Goal: Find contact information: Find contact information

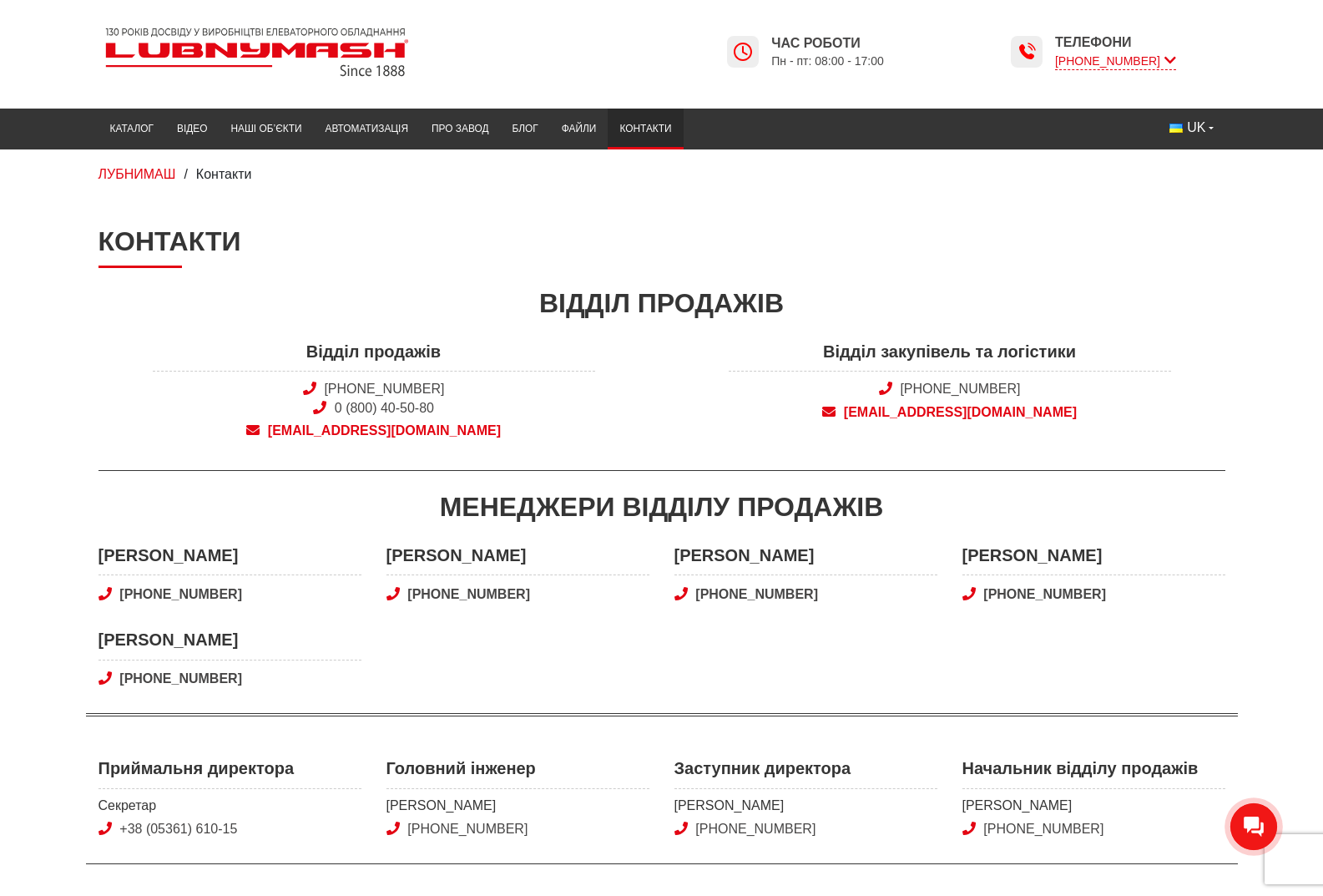
click at [1176, 64] on span "[PHONE_NUMBER]" at bounding box center [1115, 61] width 121 height 17
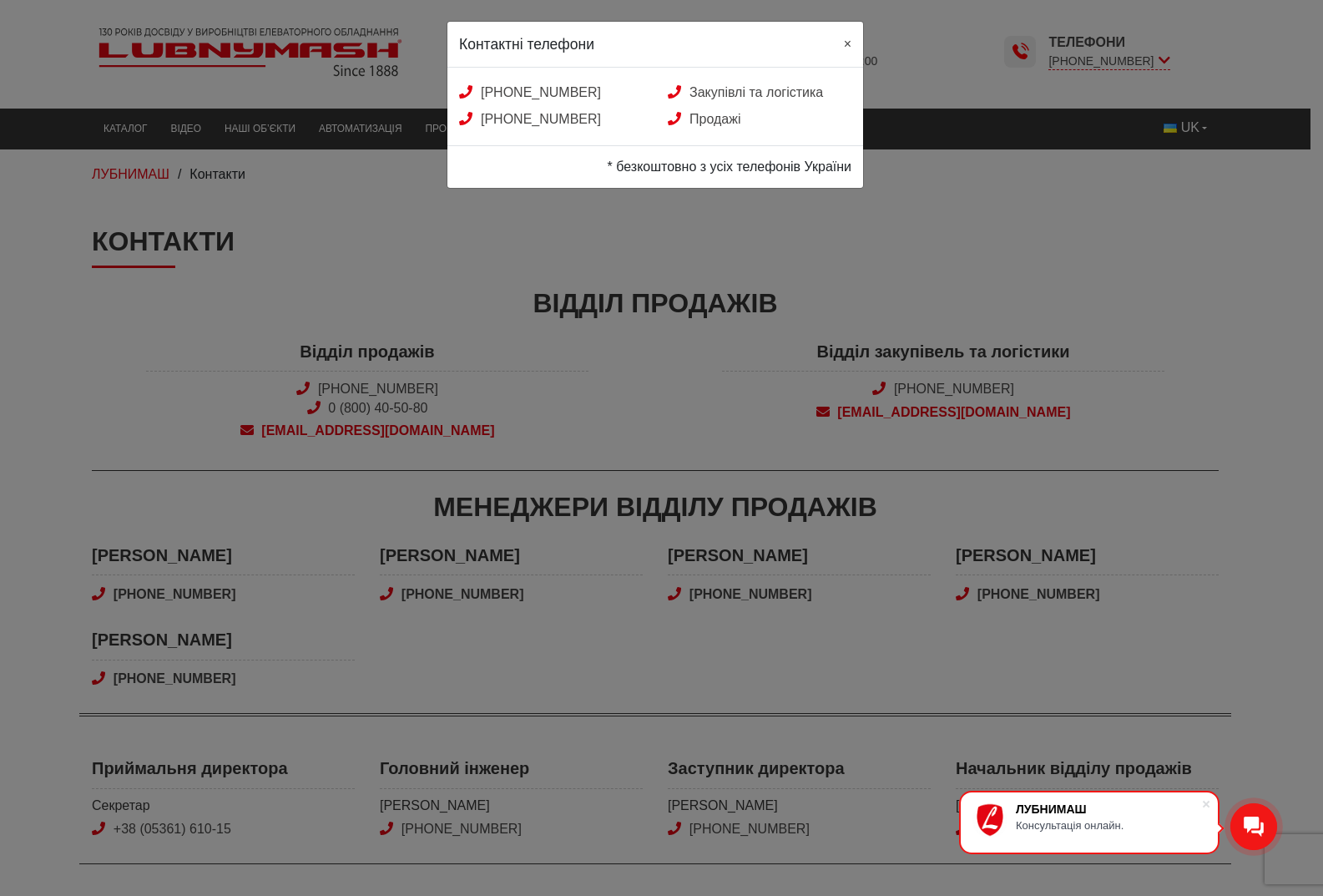
click at [849, 42] on span "×" at bounding box center [848, 43] width 8 height 14
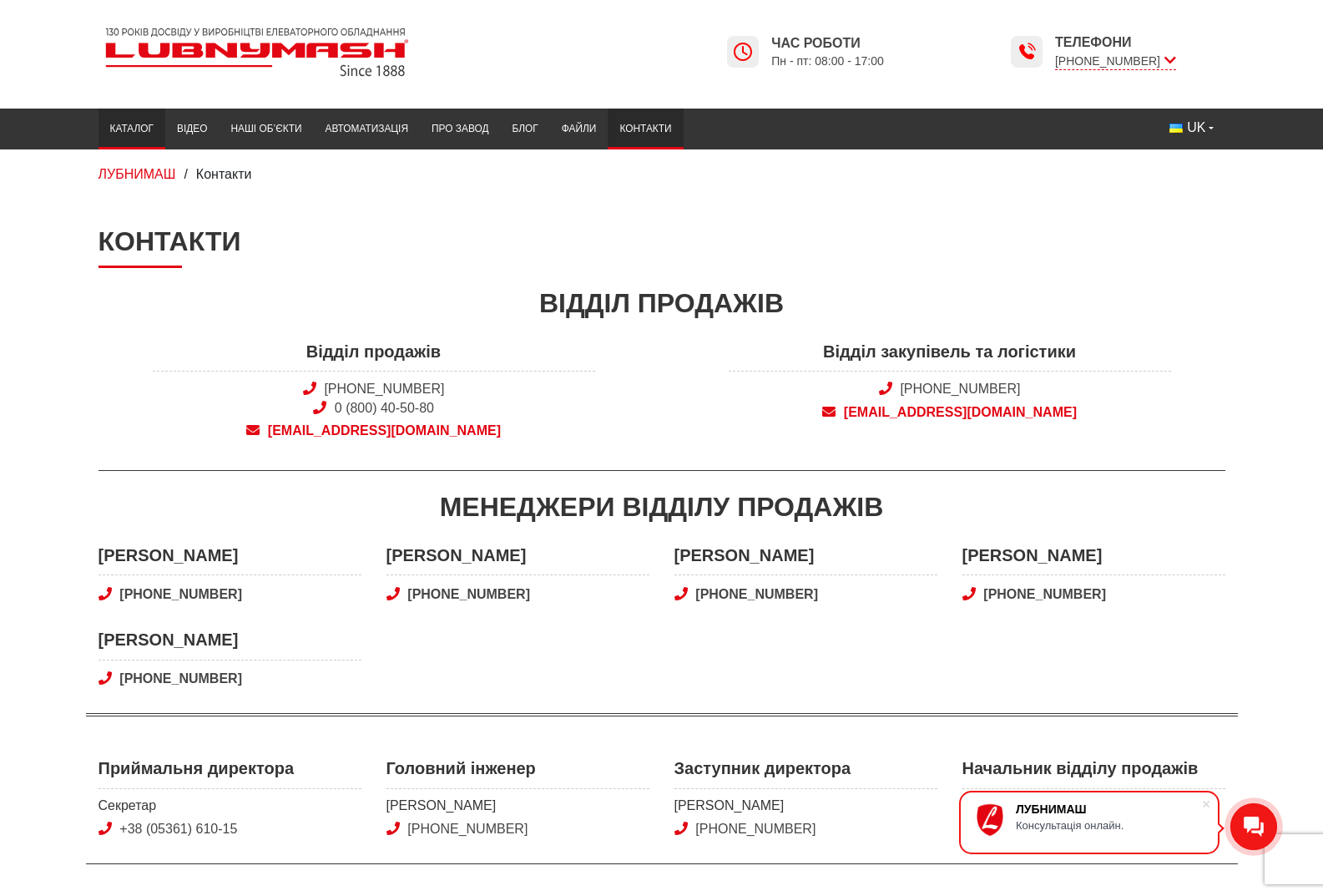
click at [99, 133] on link "Каталог" at bounding box center [131, 129] width 67 height 33
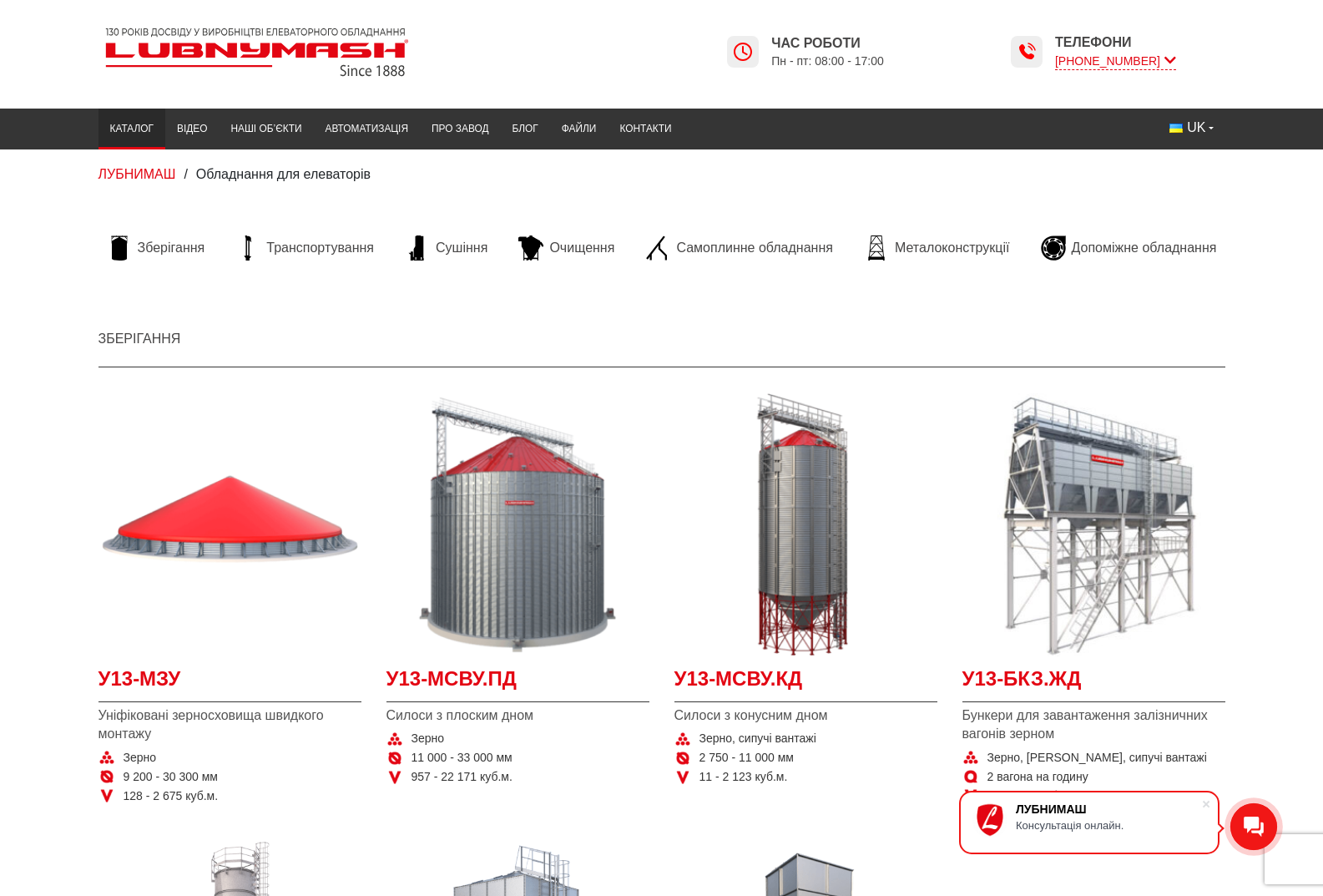
click at [1176, 68] on span "[PHONE_NUMBER]" at bounding box center [1115, 61] width 121 height 17
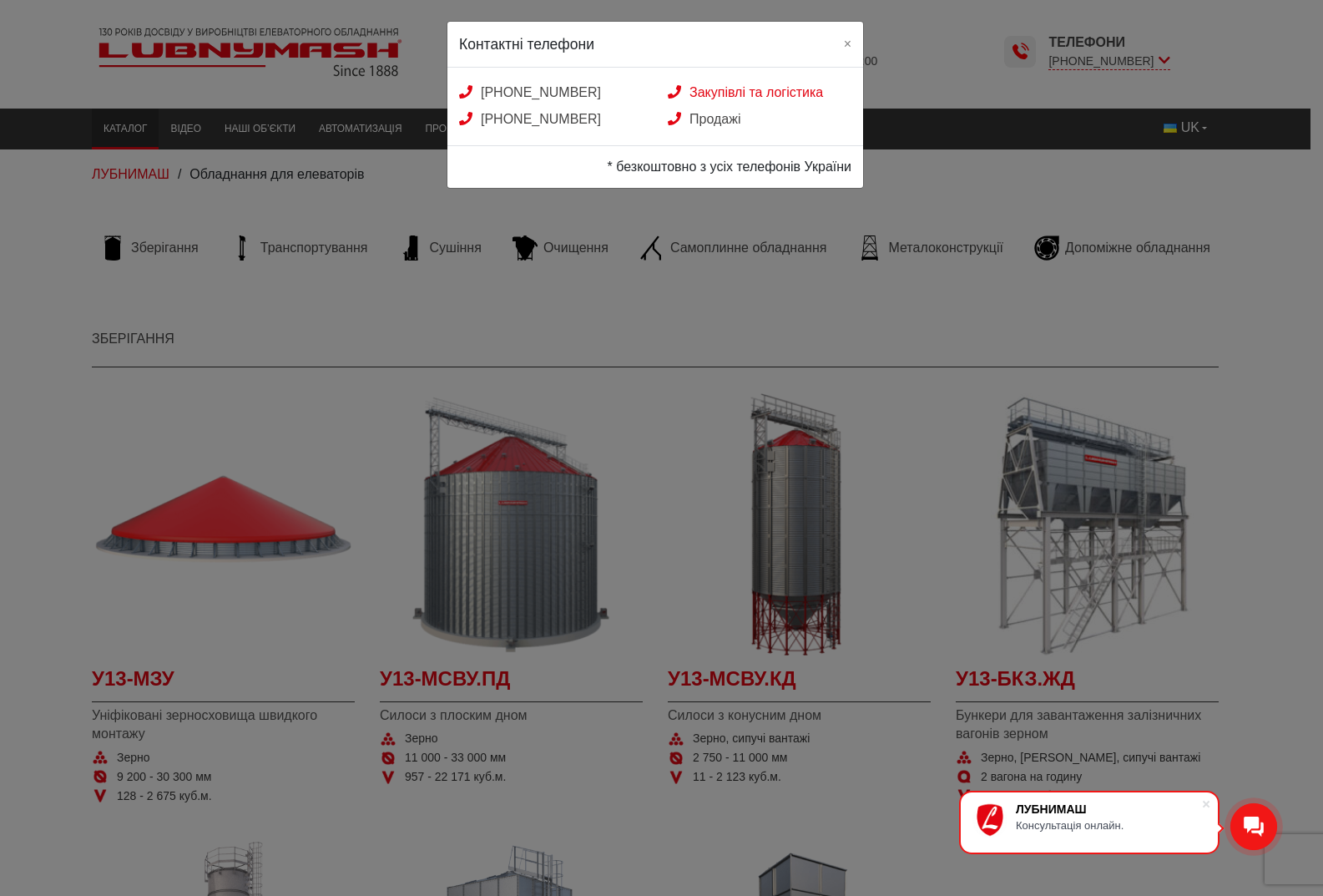
click at [775, 93] on link "Закупівлі та логістика" at bounding box center [746, 92] width 155 height 14
click at [840, 48] on button "×" at bounding box center [848, 42] width 31 height 43
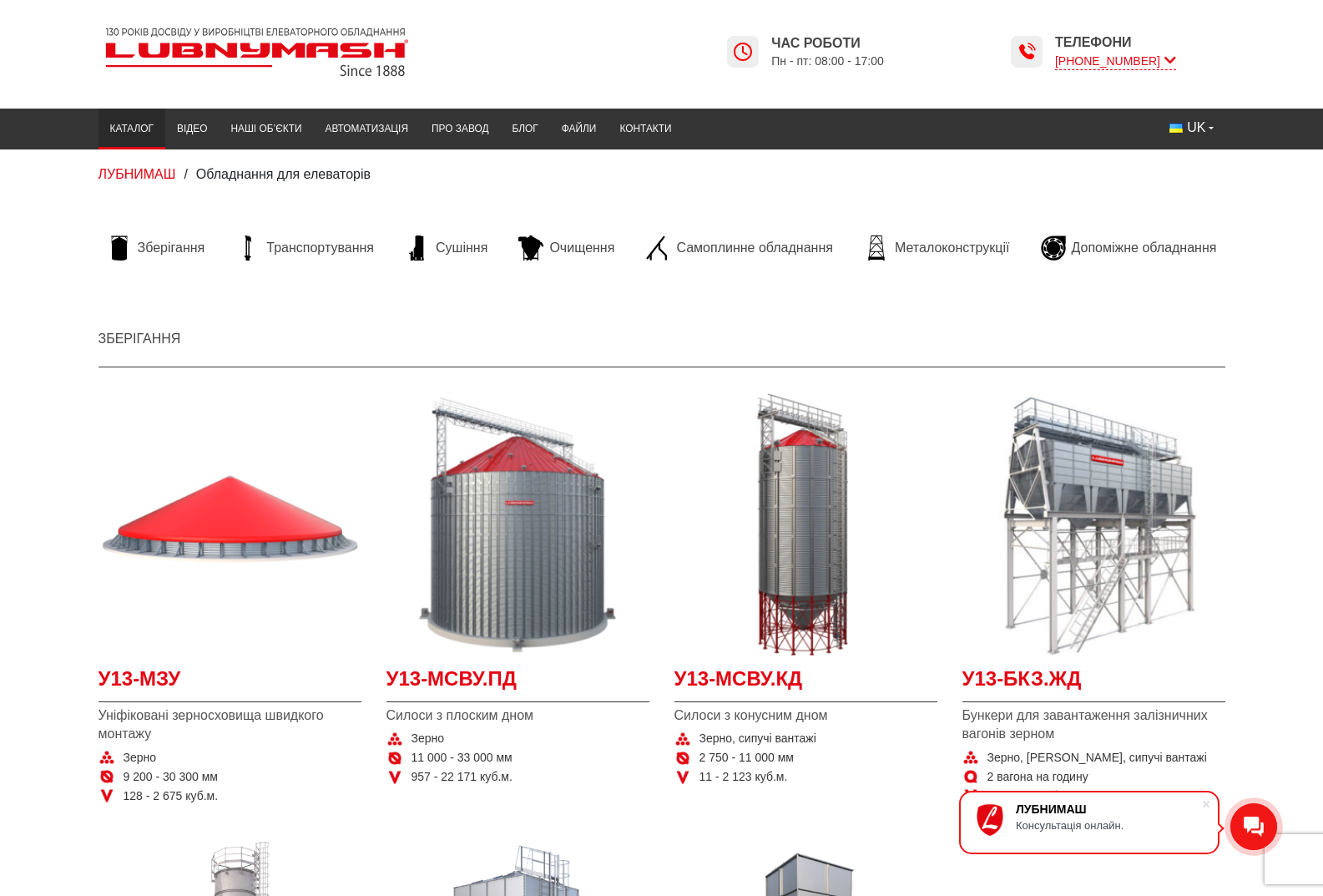
click at [1137, 59] on span "[PHONE_NUMBER]" at bounding box center [1115, 61] width 121 height 17
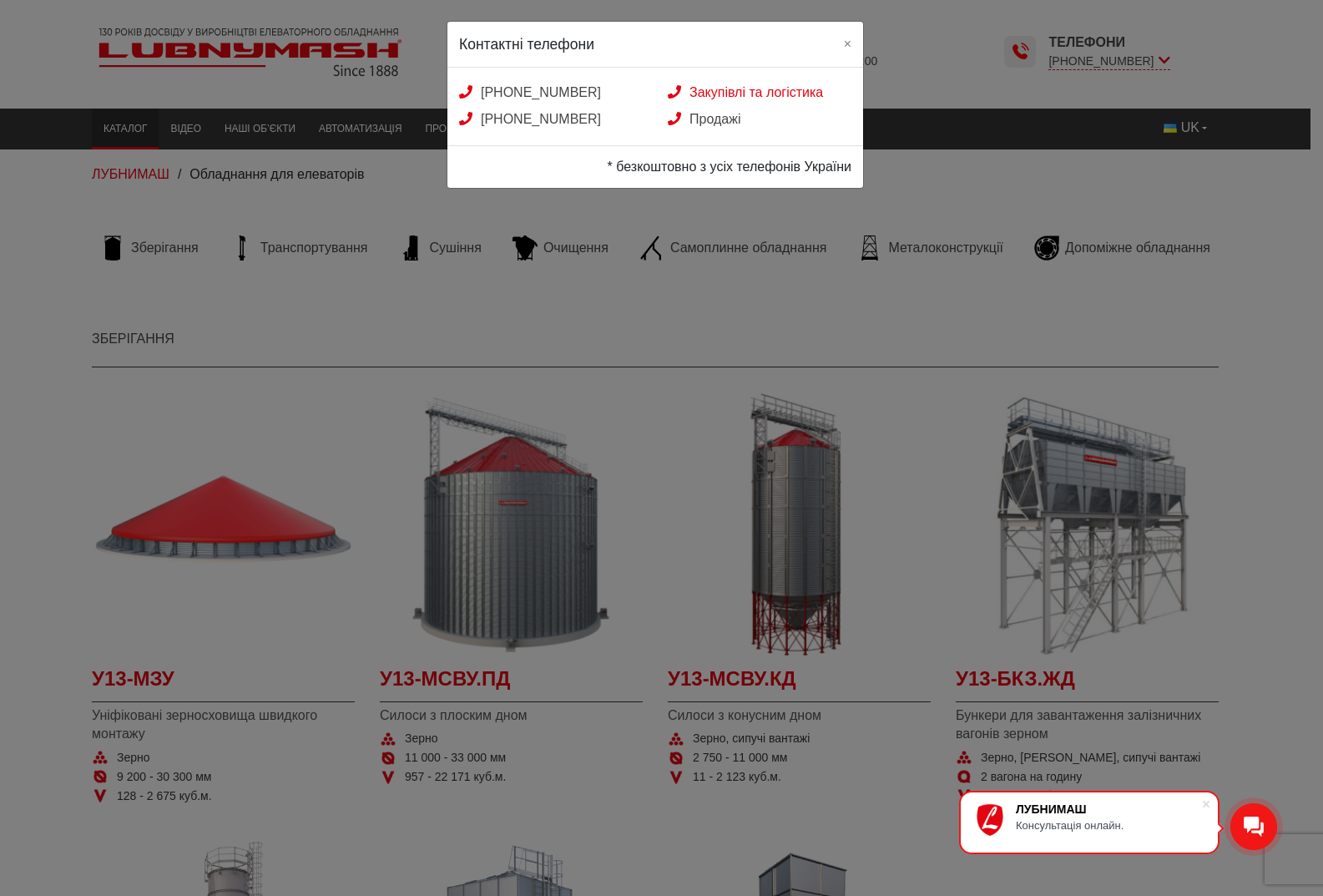
click at [785, 87] on link "Закупівлі та логістика" at bounding box center [746, 92] width 155 height 14
click at [785, 88] on link "Закупівлі та логістика" at bounding box center [746, 92] width 155 height 14
click at [786, 88] on link "Закупівлі та логістика" at bounding box center [746, 92] width 155 height 14
click at [750, 89] on link "Закупівлі та логістика" at bounding box center [746, 92] width 155 height 14
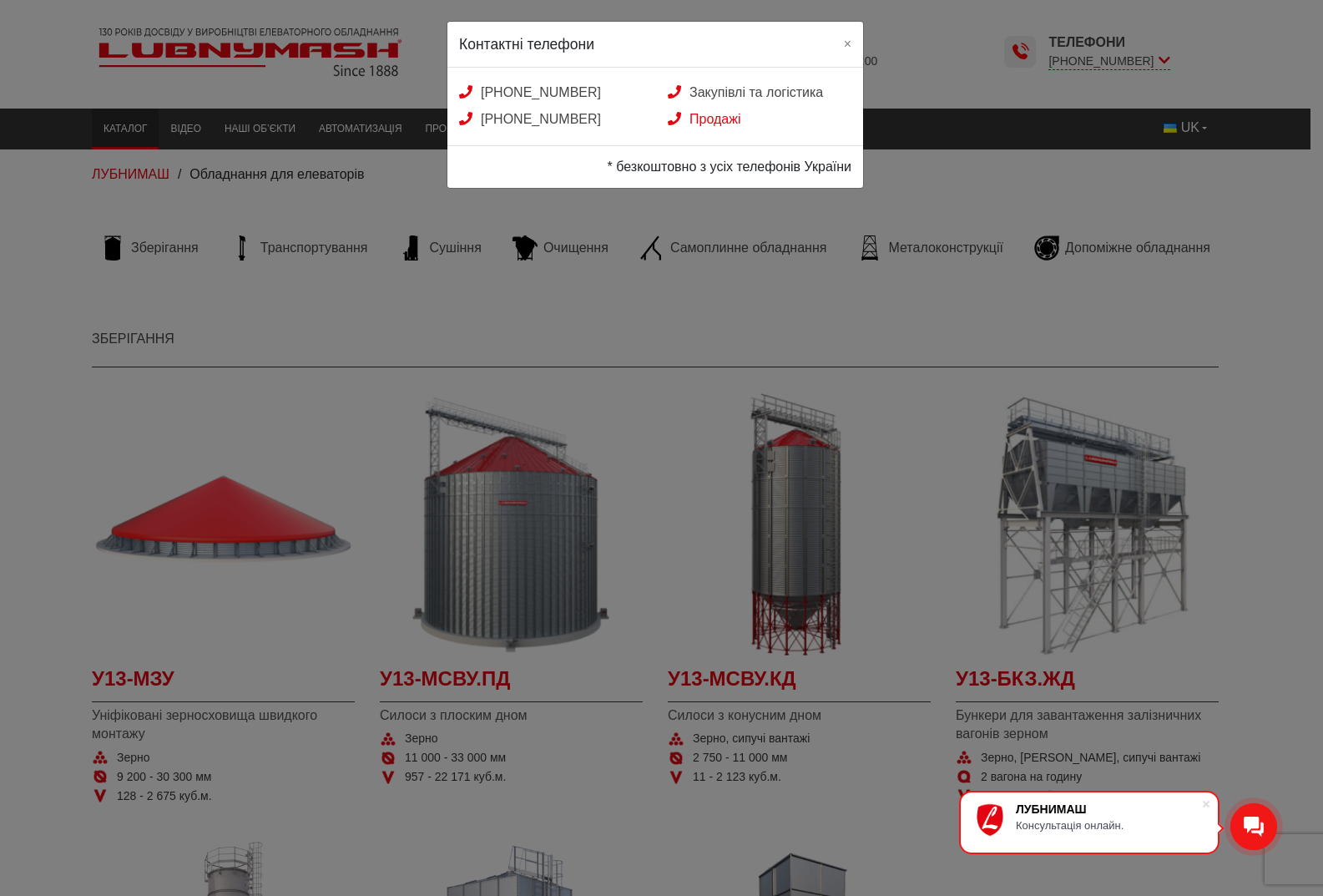
click at [721, 119] on link "Продажі" at bounding box center [704, 119] width 72 height 14
click at [722, 120] on link "Продажі" at bounding box center [704, 119] width 72 height 14
click at [756, 95] on link "Закупівлі та логістика" at bounding box center [746, 92] width 155 height 14
click at [756, 96] on link "Закупівлі та логістика" at bounding box center [746, 92] width 155 height 14
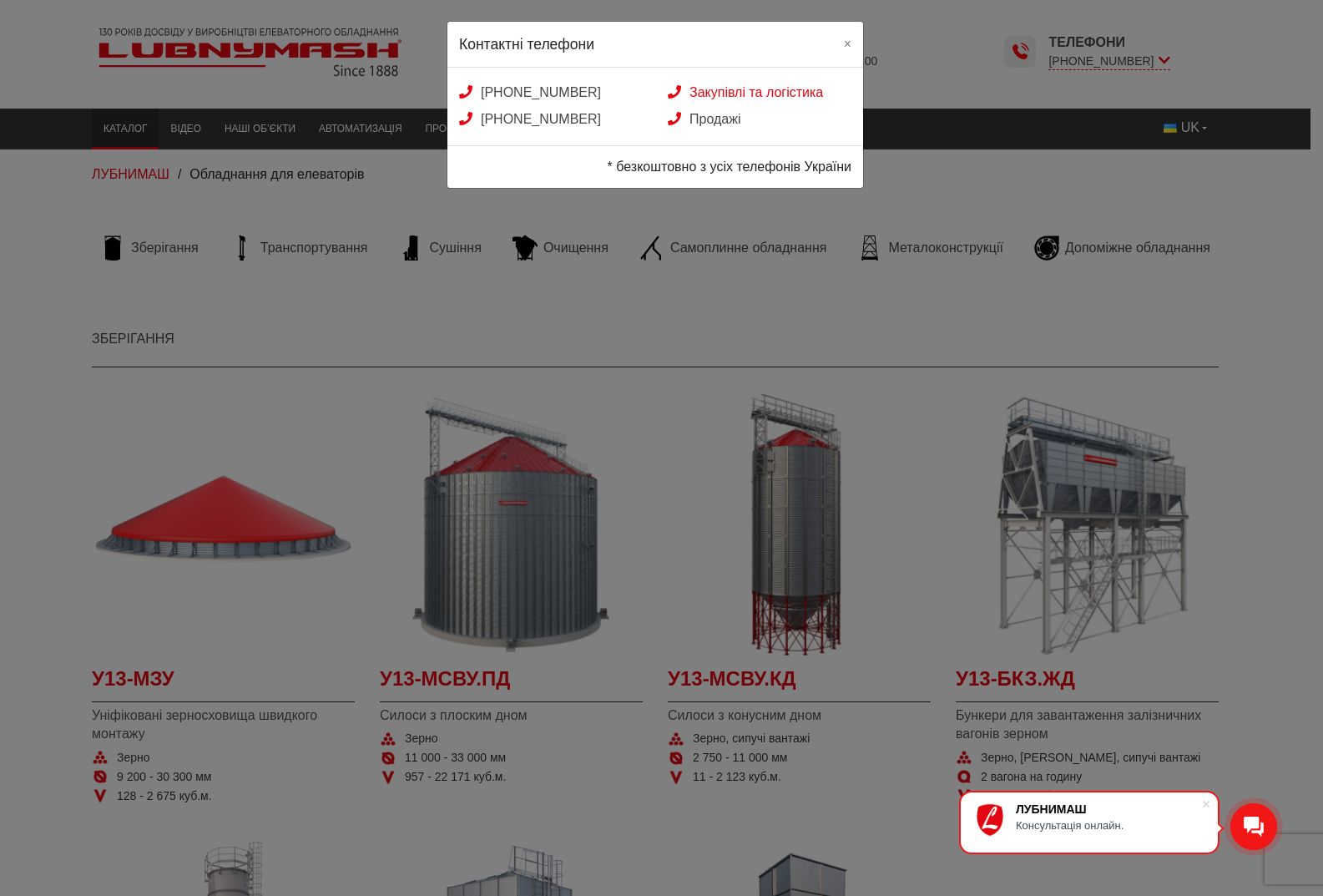
click at [756, 96] on link "Закупівлі та логістика" at bounding box center [746, 92] width 155 height 14
click at [851, 41] on span "×" at bounding box center [848, 43] width 8 height 14
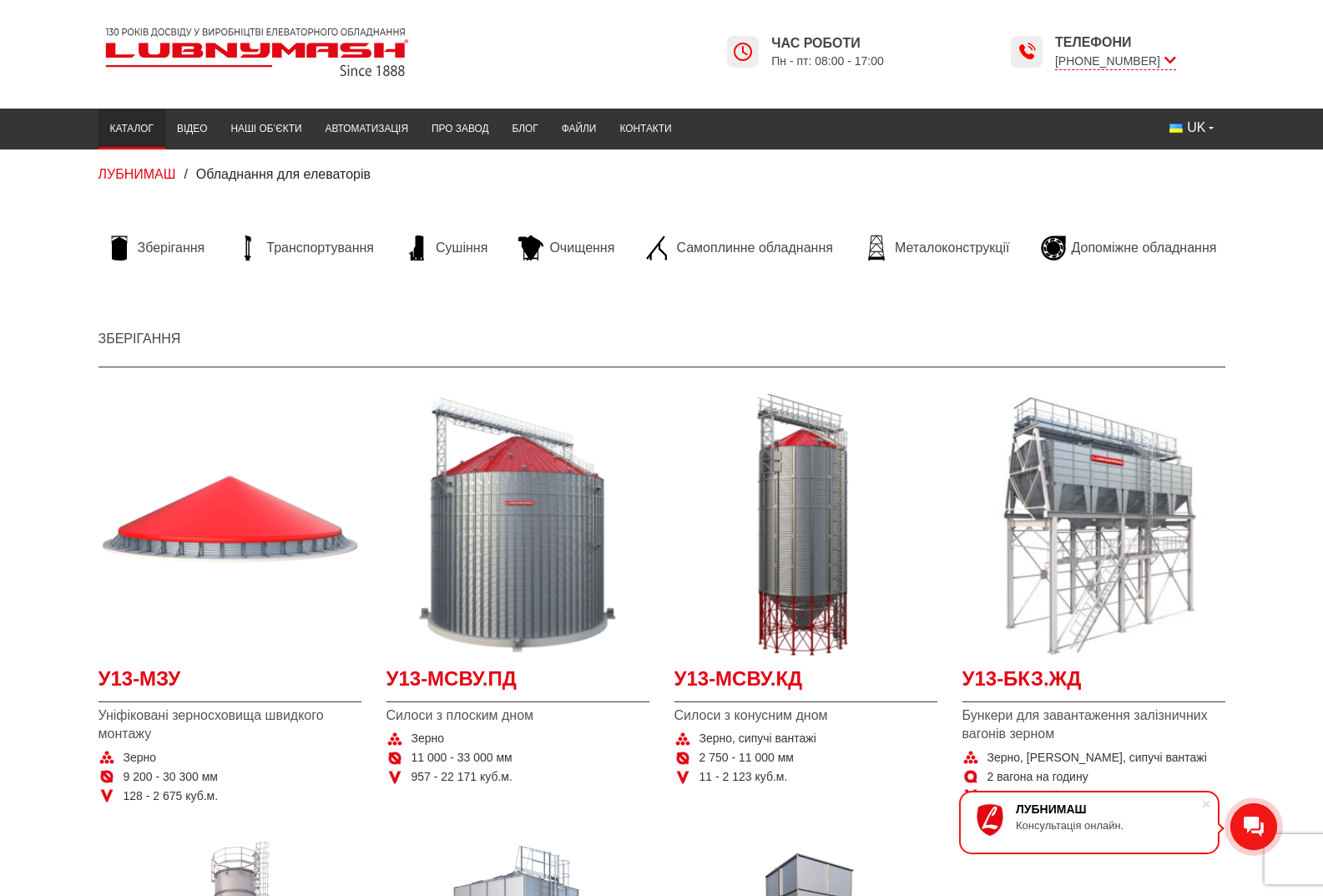
click at [1162, 40] on span "Телефони" at bounding box center [1115, 42] width 121 height 18
click at [1037, 53] on img at bounding box center [1027, 51] width 20 height 20
click at [607, 128] on link "Контакти" at bounding box center [645, 129] width 75 height 33
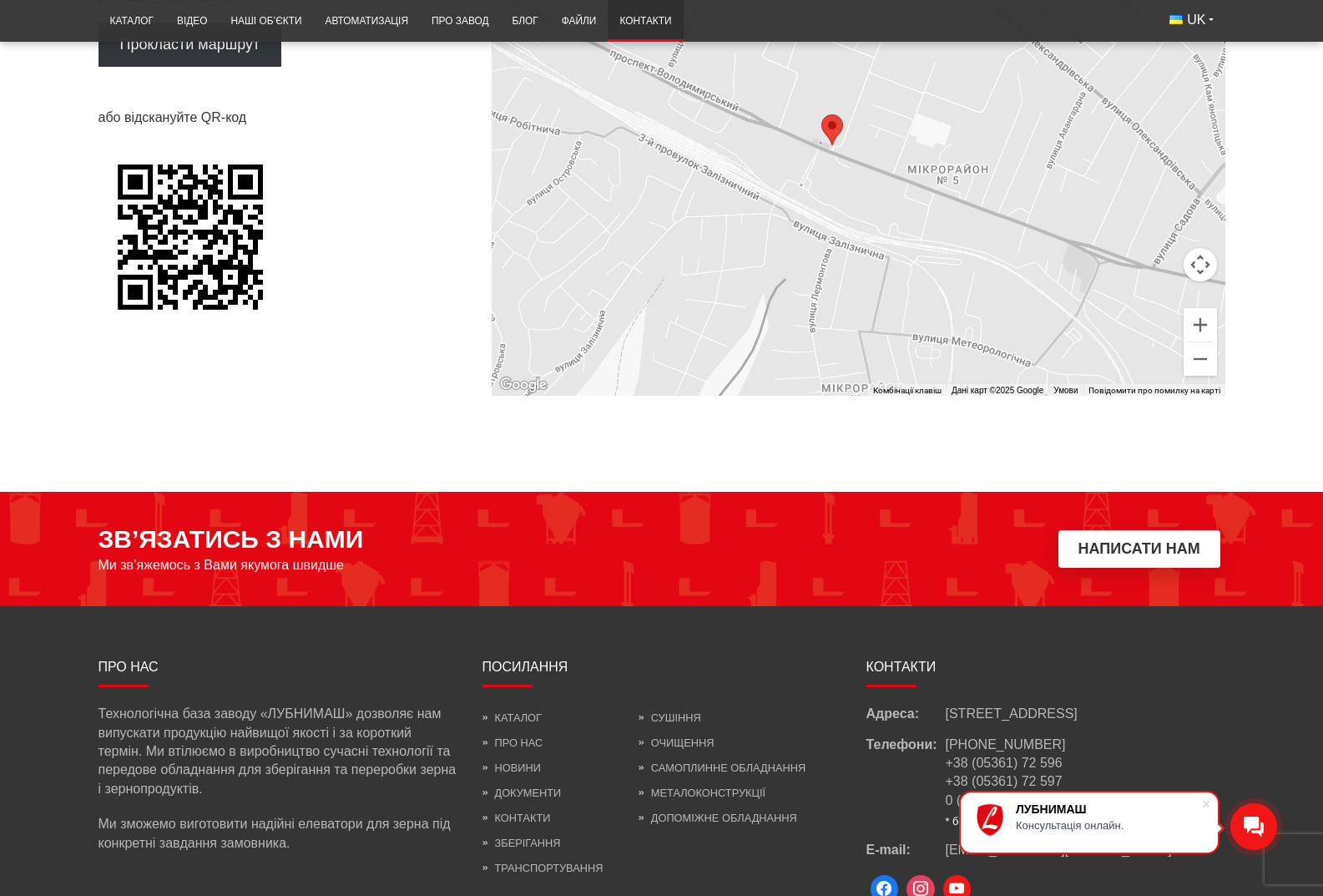
scroll to position [1250, 0]
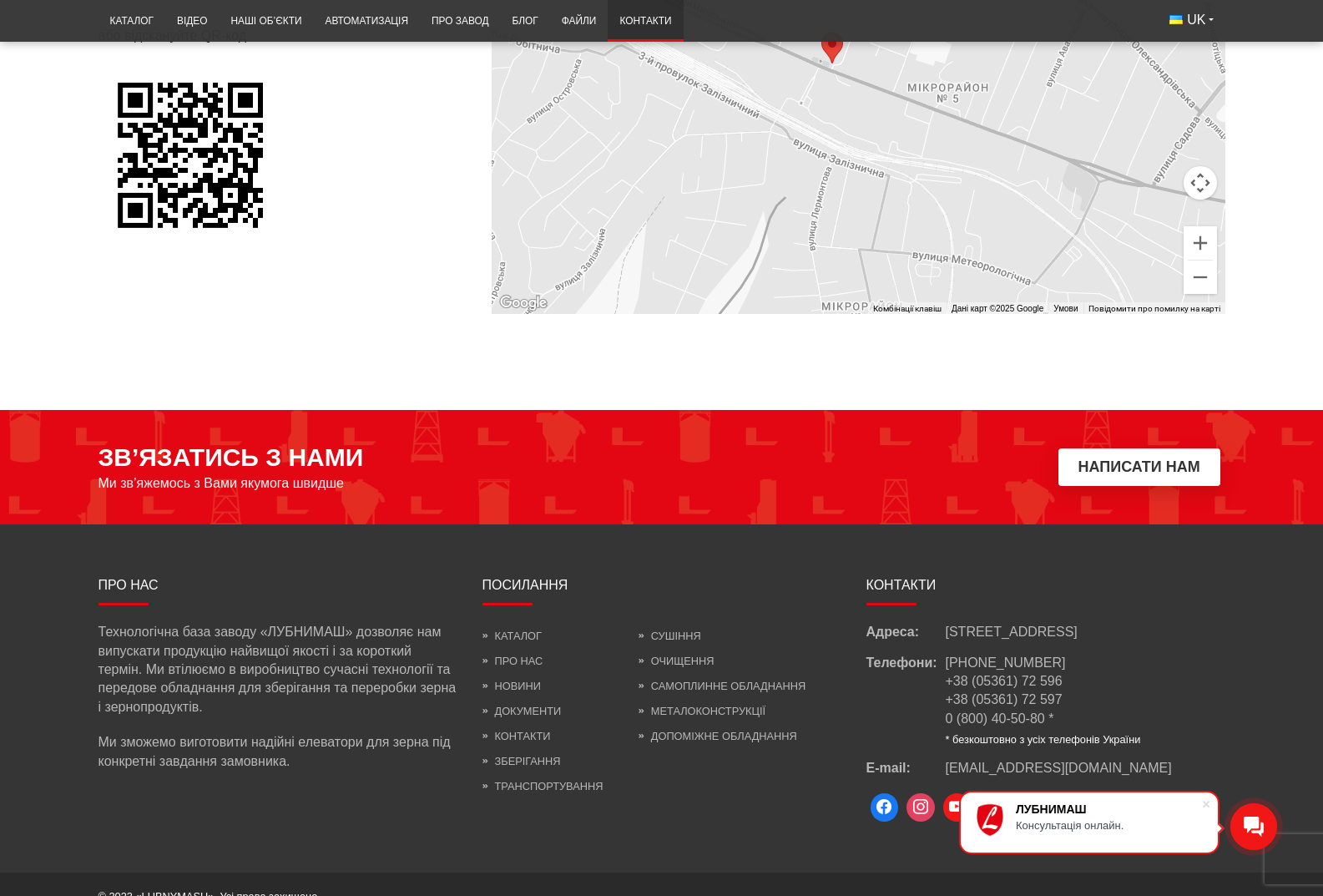
click at [1225, 789] on div at bounding box center [1047, 807] width 359 height 37
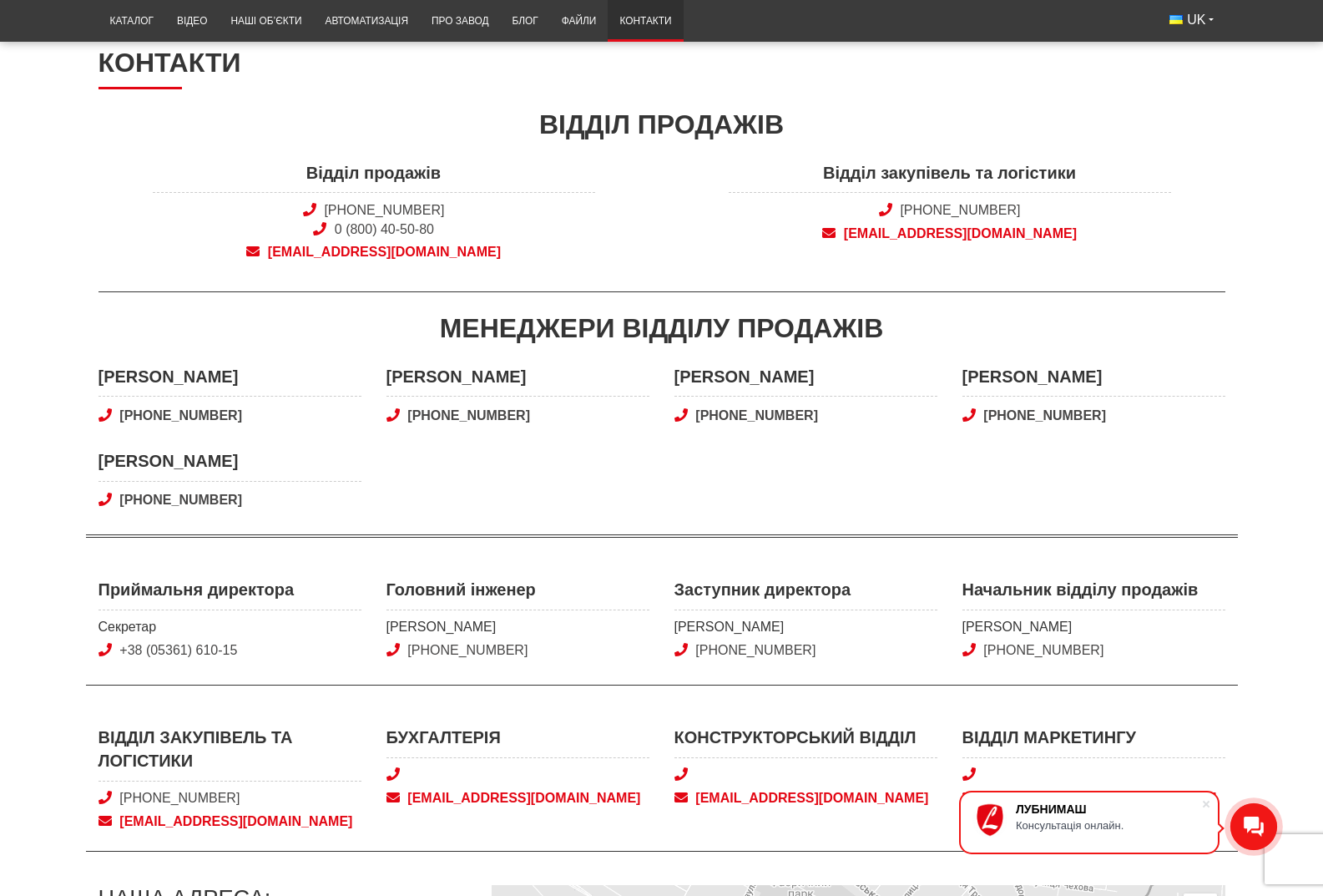
scroll to position [165, 0]
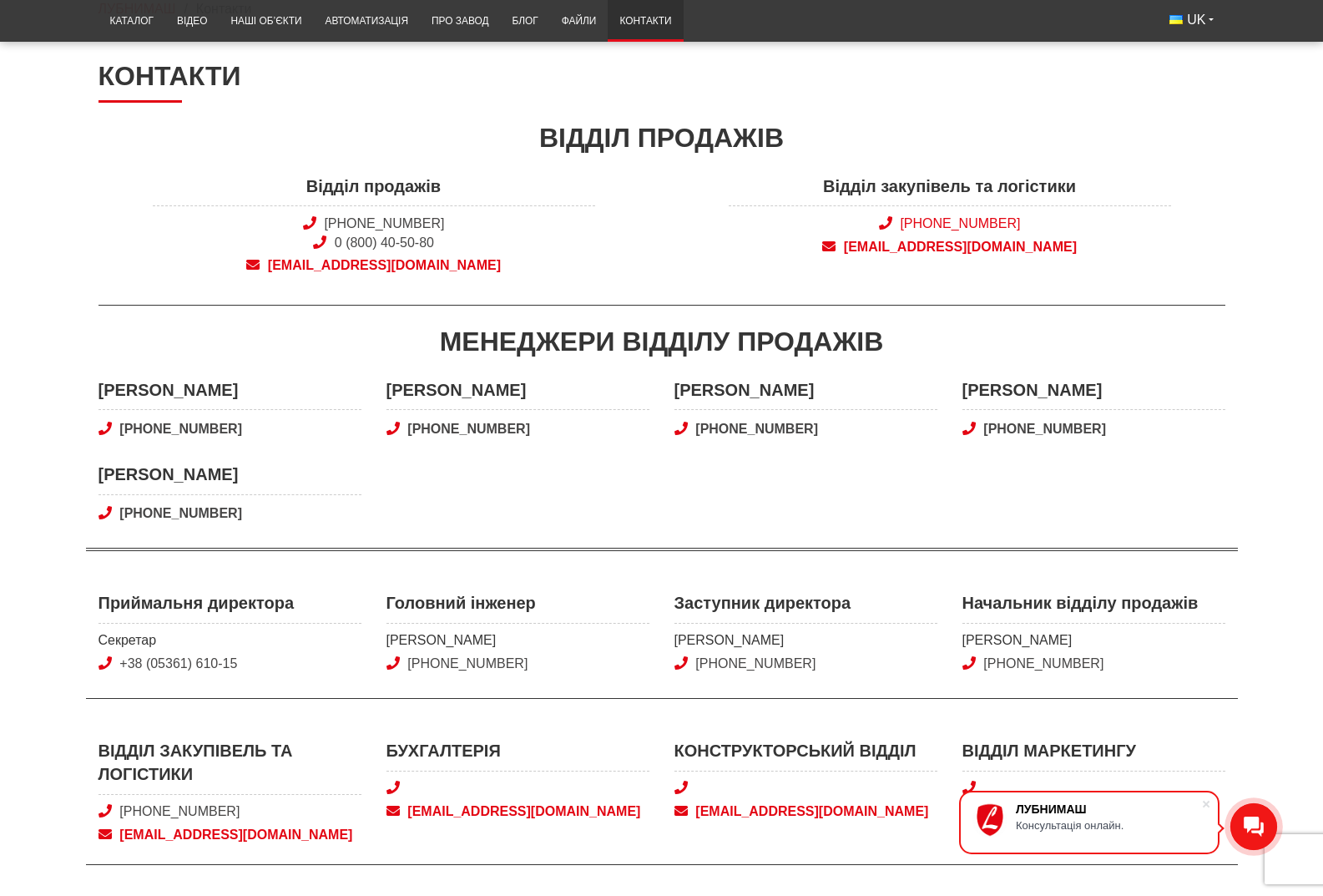
drag, startPoint x: 1064, startPoint y: 221, endPoint x: 934, endPoint y: 229, distance: 130.2
click at [934, 229] on span "[PHONE_NUMBER]" at bounding box center [950, 223] width 442 height 18
copy link "[PHONE_NUMBER]"
click at [1060, 274] on div "Відділ закупівель та логістики [PHONE_NUMBER] [EMAIL_ADDRESS][DOMAIN_NAME]" at bounding box center [950, 230] width 577 height 110
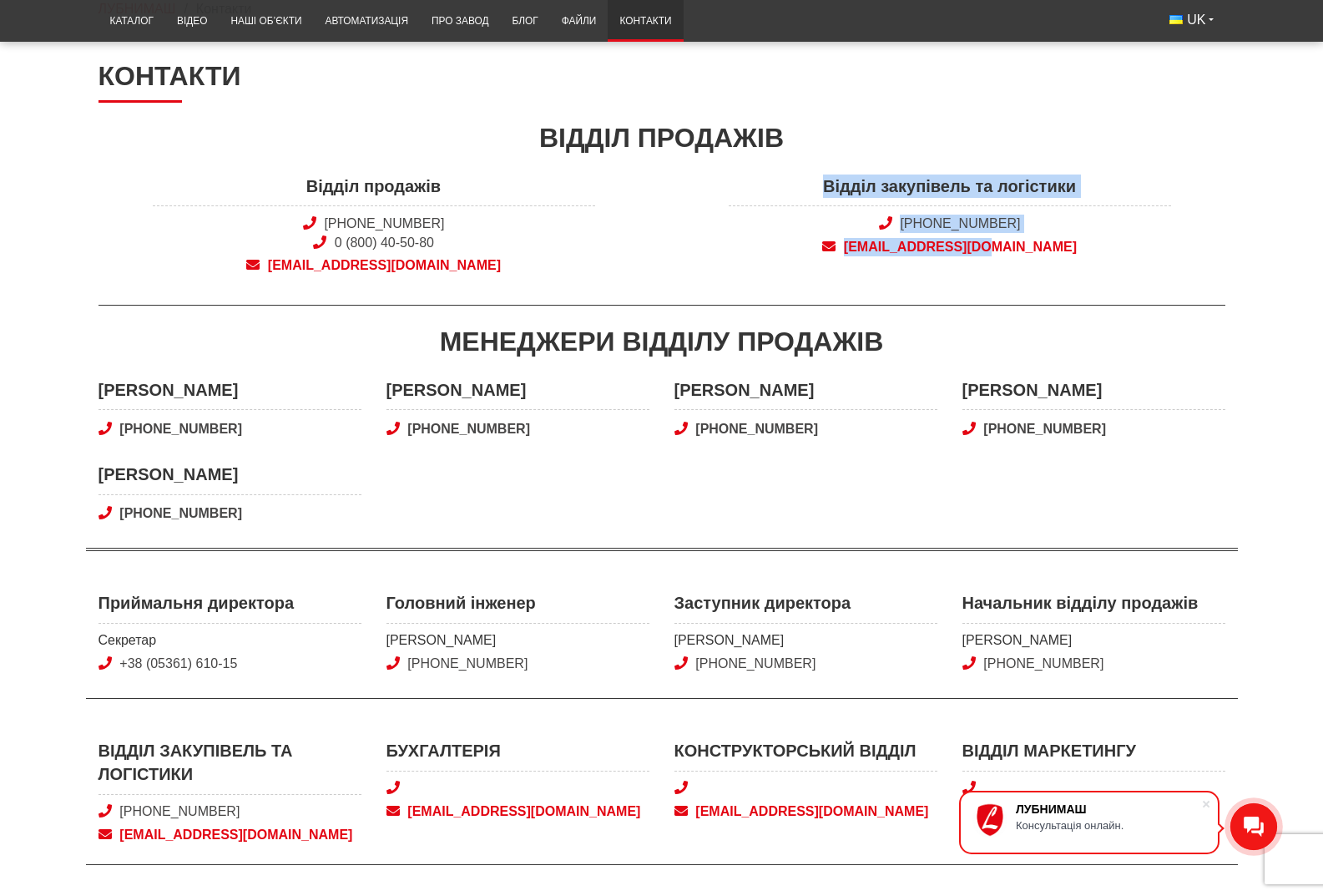
drag, startPoint x: 842, startPoint y: 174, endPoint x: 1104, endPoint y: 268, distance: 278.4
click at [1104, 268] on div "Відділ закупівель та логістики [PHONE_NUMBER] [EMAIL_ADDRESS][DOMAIN_NAME]" at bounding box center [950, 230] width 577 height 110
click at [1089, 215] on span "[PHONE_NUMBER]" at bounding box center [950, 223] width 442 height 18
drag, startPoint x: 1082, startPoint y: 262, endPoint x: 920, endPoint y: 256, distance: 162.1
click at [920, 256] on div "Відділ закупівель та логістики [PHONE_NUMBER] [EMAIL_ADDRESS][DOMAIN_NAME]" at bounding box center [950, 230] width 577 height 110
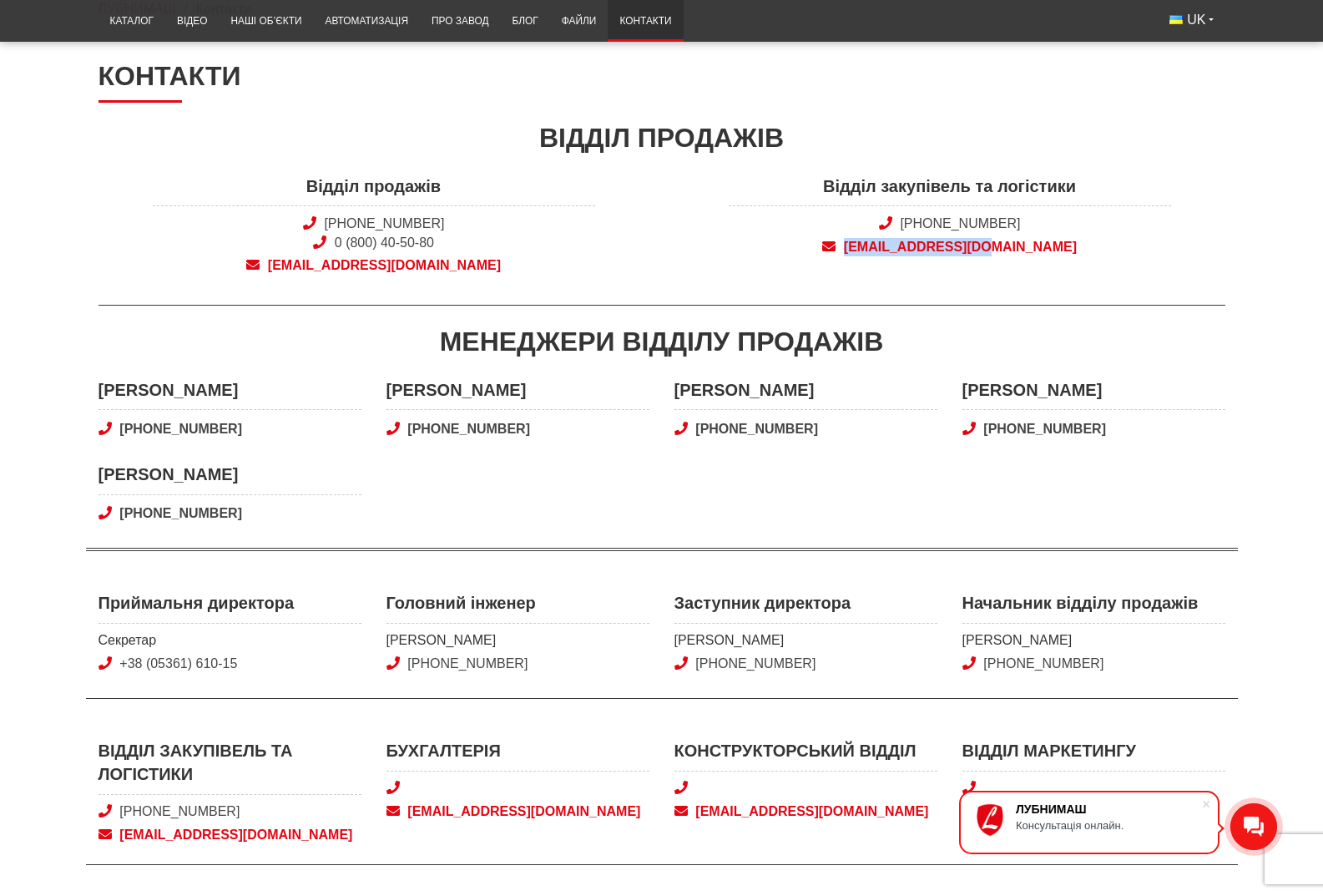
copy span "[EMAIL_ADDRESS][DOMAIN_NAME]"
